Goal: Find specific page/section: Find specific page/section

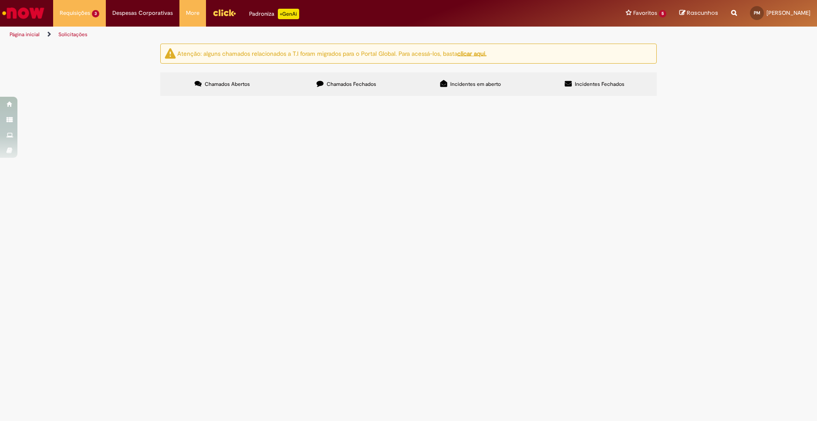
click at [649, 281] on main "Solicitações Atenção: alguns chamados relacionados a T.I foram migrados para o …" at bounding box center [408, 232] width 817 height 378
click at [635, 315] on main "Solicitações Atenção: alguns chamados relacionados a T.I foram migrados para o …" at bounding box center [408, 232] width 817 height 378
click at [687, 98] on div "Atenção: alguns chamados relacionados a T.I foram migrados para o Portal Global…" at bounding box center [408, 71] width 817 height 55
click at [532, 289] on main "Solicitações Atenção: alguns chamados relacionados a T.I foram migrados para o …" at bounding box center [408, 232] width 817 height 378
click at [578, 280] on main "Solicitações Atenção: alguns chamados relacionados a T.I foram migrados para o …" at bounding box center [408, 232] width 817 height 378
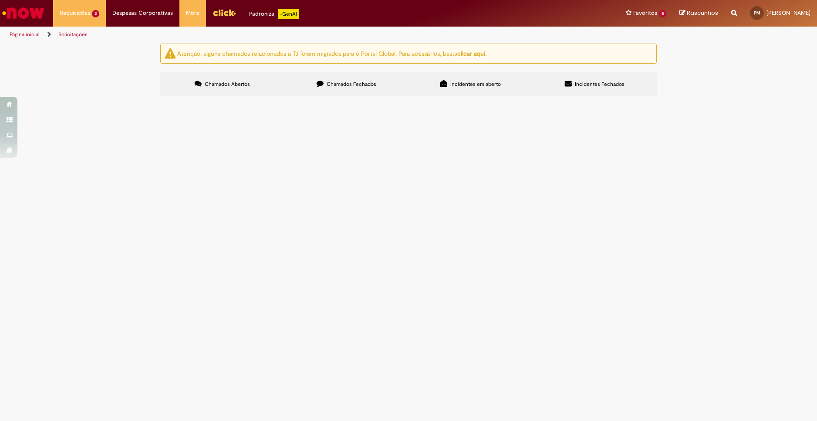
click at [481, 269] on main "Solicitações Atenção: alguns chamados relacionados a T.I foram migrados para o …" at bounding box center [408, 232] width 817 height 378
click at [511, 269] on main "Solicitações Atenção: alguns chamados relacionados a T.I foram migrados para o …" at bounding box center [408, 232] width 817 height 378
click at [535, 284] on main "Solicitações Atenção: alguns chamados relacionados a T.I foram migrados para o …" at bounding box center [408, 232] width 817 height 378
click at [457, 304] on main "Solicitações Atenção: alguns chamados relacionados a T.I foram migrados para o …" at bounding box center [408, 232] width 817 height 378
click at [558, 291] on main "Solicitações Atenção: alguns chamados relacionados a T.I foram migrados para o …" at bounding box center [408, 232] width 817 height 378
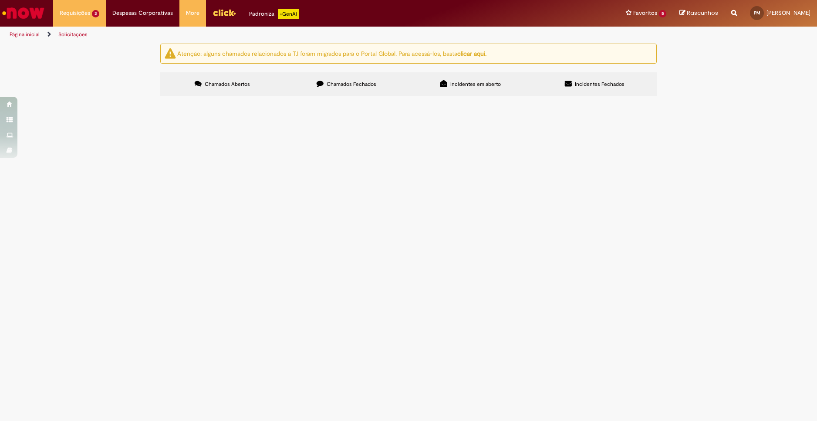
click at [555, 276] on main "Solicitações Atenção: alguns chamados relacionados a T.I foram migrados para o …" at bounding box center [408, 232] width 817 height 378
click at [506, 302] on main "Solicitações Atenção: alguns chamados relacionados a T.I foram migrados para o …" at bounding box center [408, 232] width 817 height 378
click at [590, 381] on main "Solicitações Atenção: alguns chamados relacionados a T.I foram migrados para o …" at bounding box center [408, 232] width 817 height 378
click at [446, 322] on main "Solicitações Atenção: alguns chamados relacionados a T.I foram migrados para o …" at bounding box center [408, 232] width 817 height 378
